Goal: Go to known website

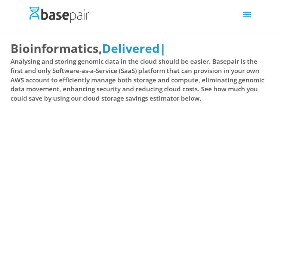
click at [240, 18] on div at bounding box center [140, 15] width 225 height 30
click at [243, 18] on span at bounding box center [247, 19] width 12 height 21
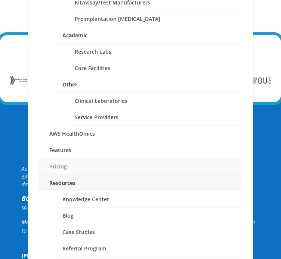
scroll to position [336, 0]
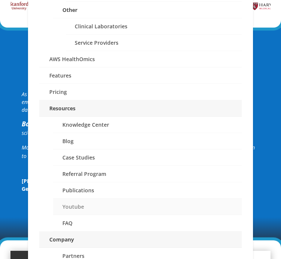
click at [88, 203] on link "Youtube" at bounding box center [147, 207] width 188 height 16
